Goal: Transaction & Acquisition: Book appointment/travel/reservation

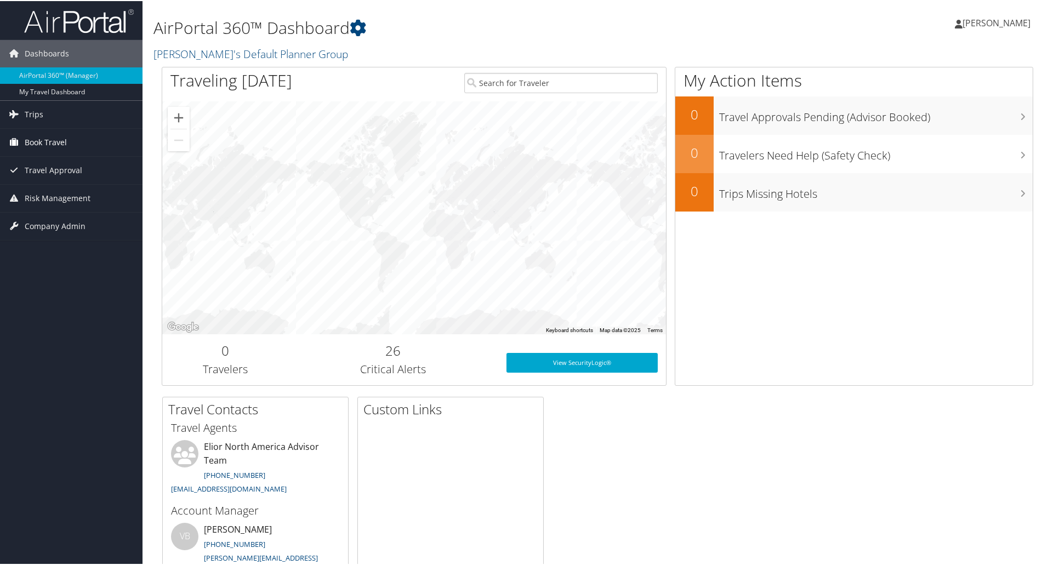
click at [46, 135] on span "Book Travel" at bounding box center [46, 141] width 42 height 27
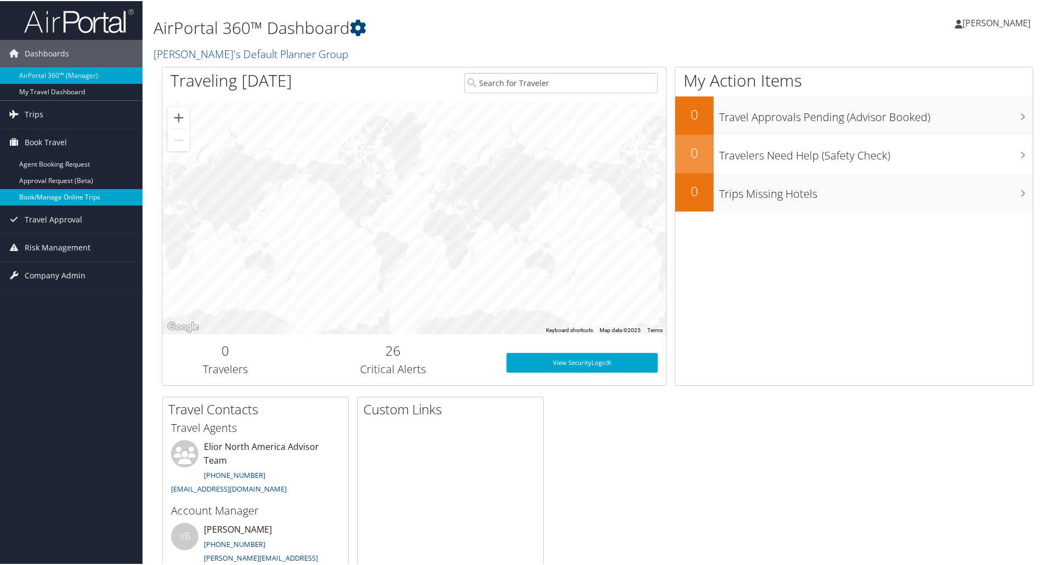
click at [54, 197] on link "Book/Manage Online Trips" at bounding box center [71, 196] width 143 height 16
